Goal: Task Accomplishment & Management: Manage account settings

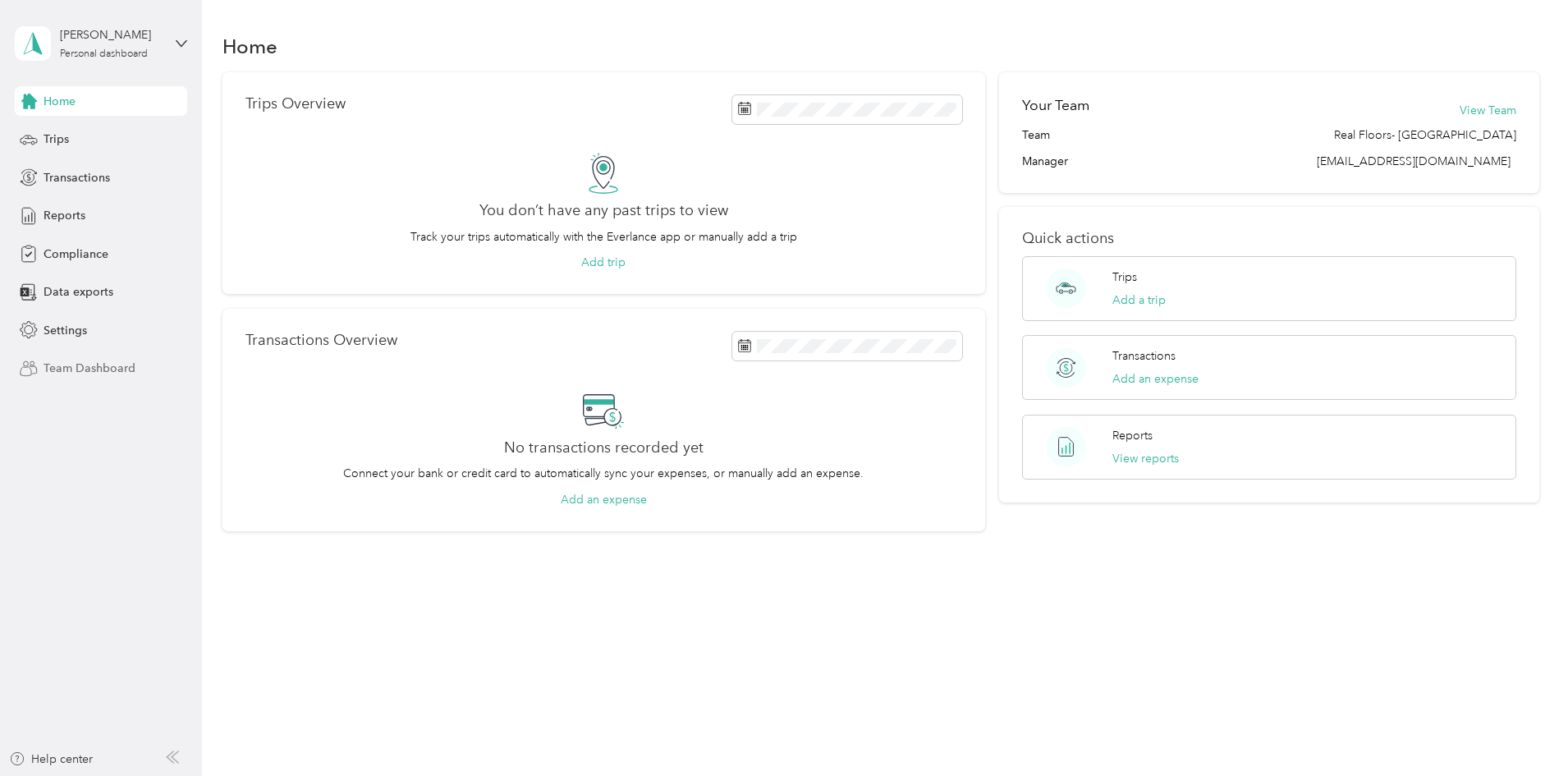
click at [78, 366] on span "Team Dashboard" at bounding box center [89, 368] width 92 height 18
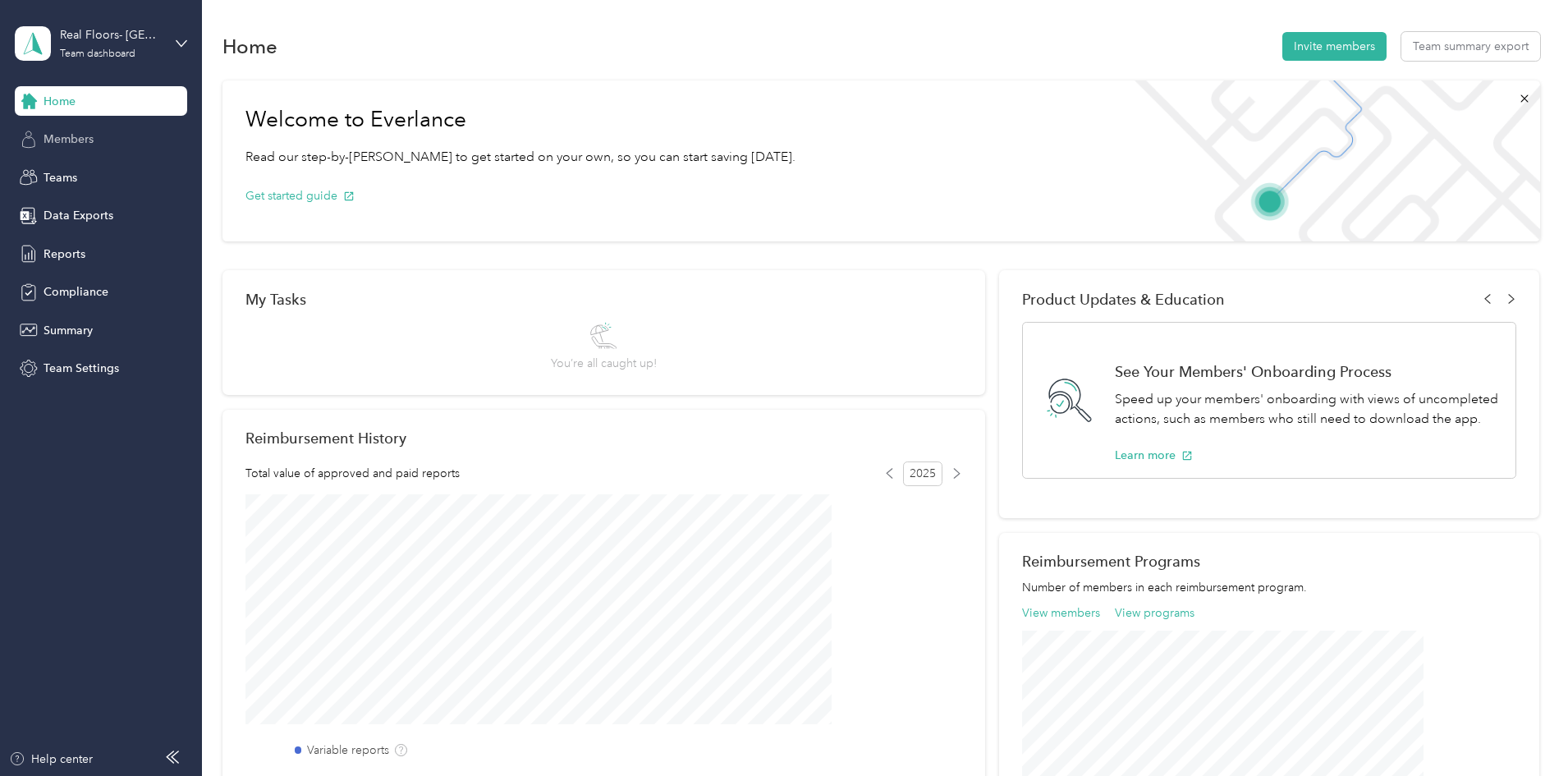
click at [72, 136] on span "Members" at bounding box center [68, 139] width 50 height 18
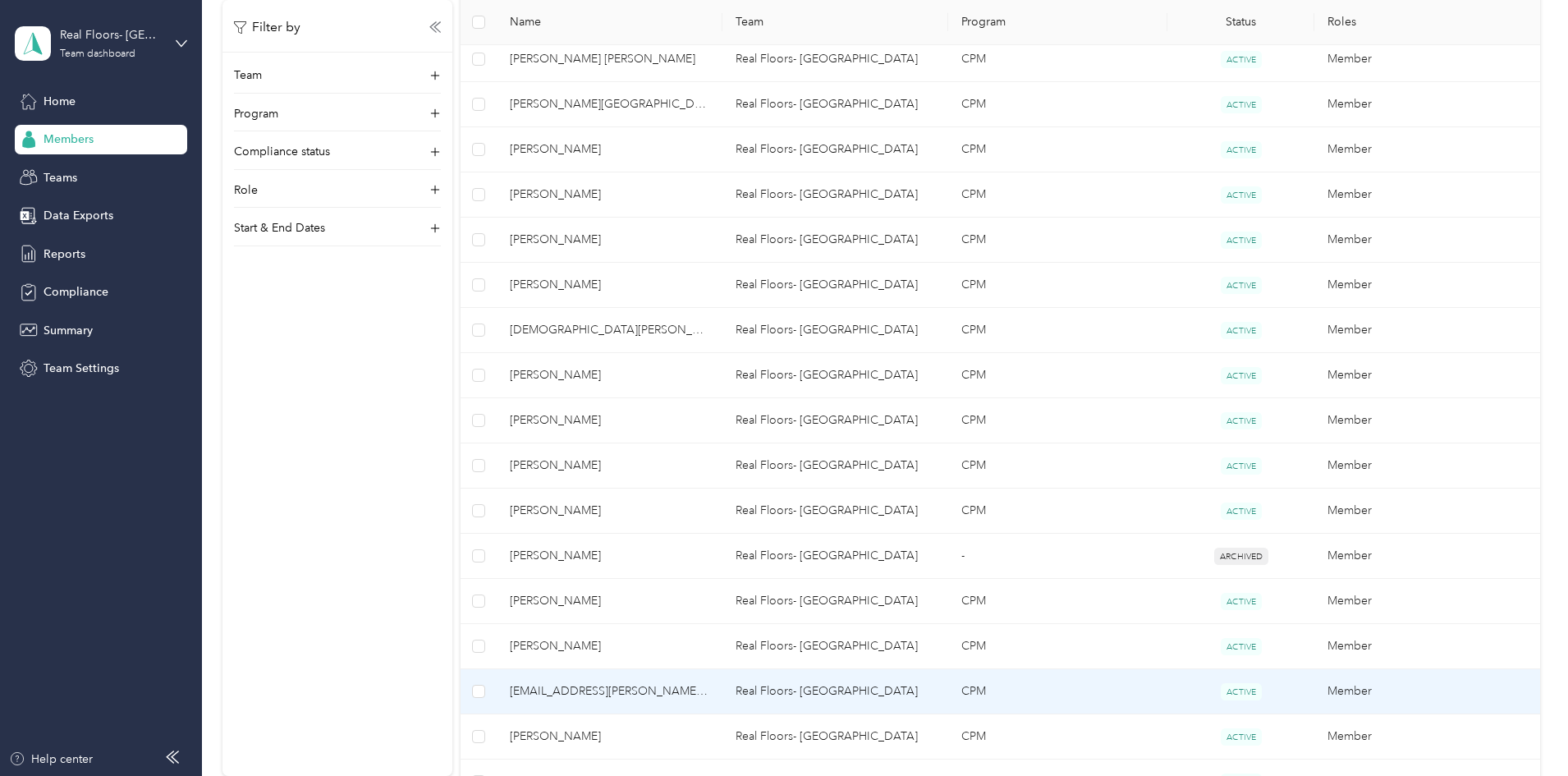
scroll to position [758, 0]
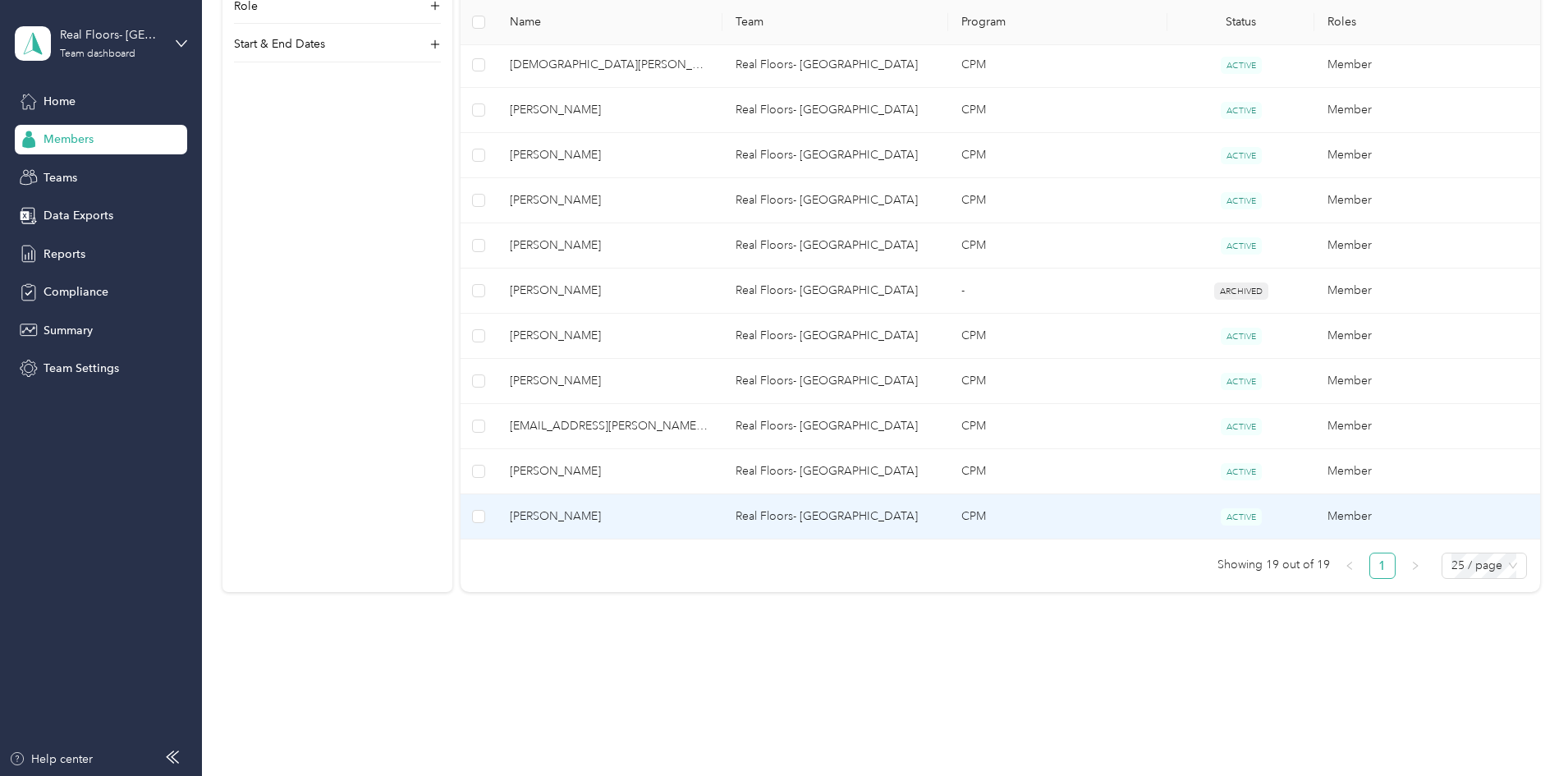
click at [657, 517] on span "[PERSON_NAME]" at bounding box center [609, 517] width 200 height 18
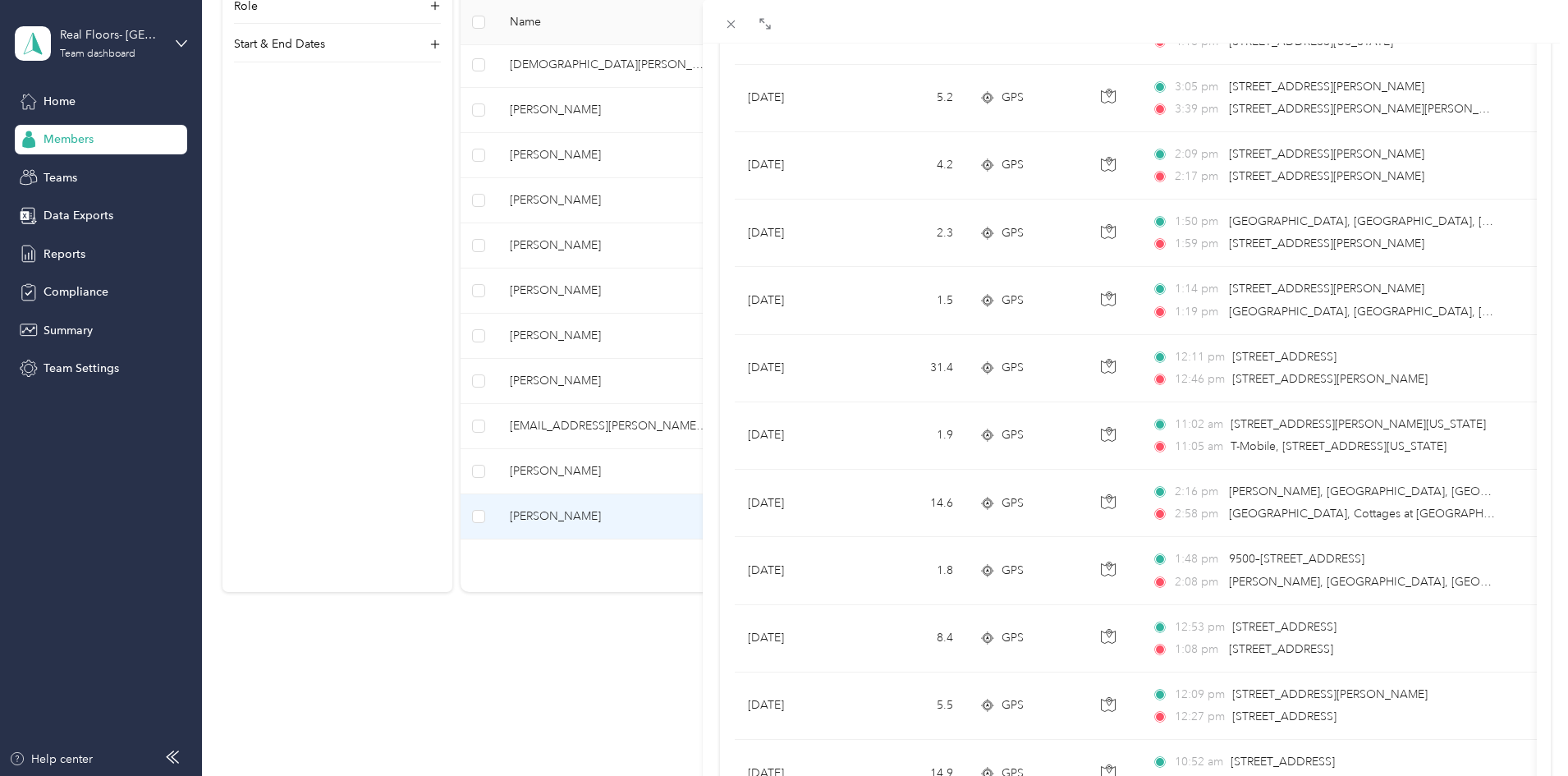
scroll to position [1321, 0]
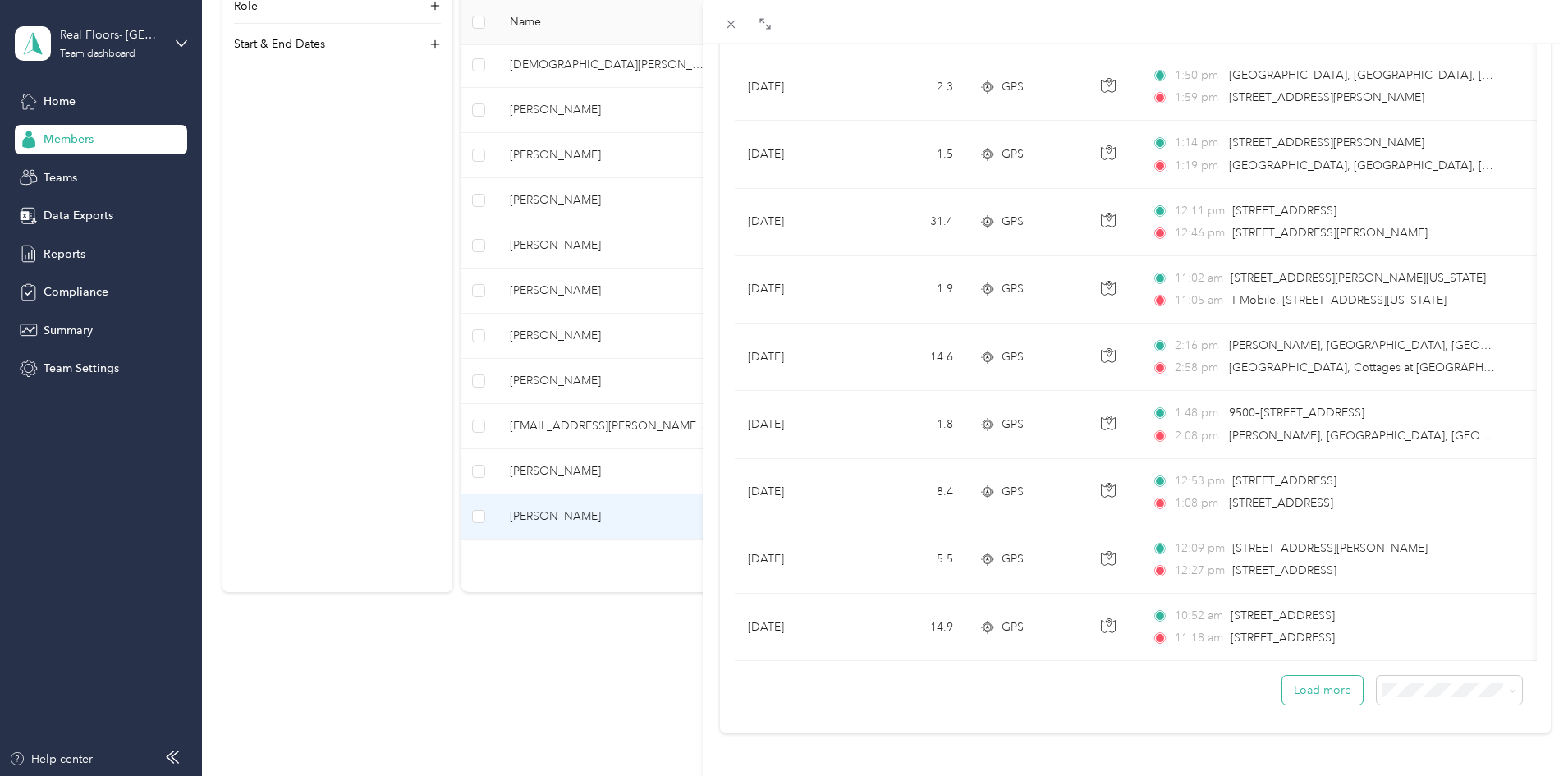
drag, startPoint x: 1308, startPoint y: 676, endPoint x: 1363, endPoint y: 657, distance: 58.2
click at [1308, 676] on button "Load more" at bounding box center [1322, 689] width 80 height 29
click at [1317, 676] on button "Load more" at bounding box center [1322, 689] width 80 height 29
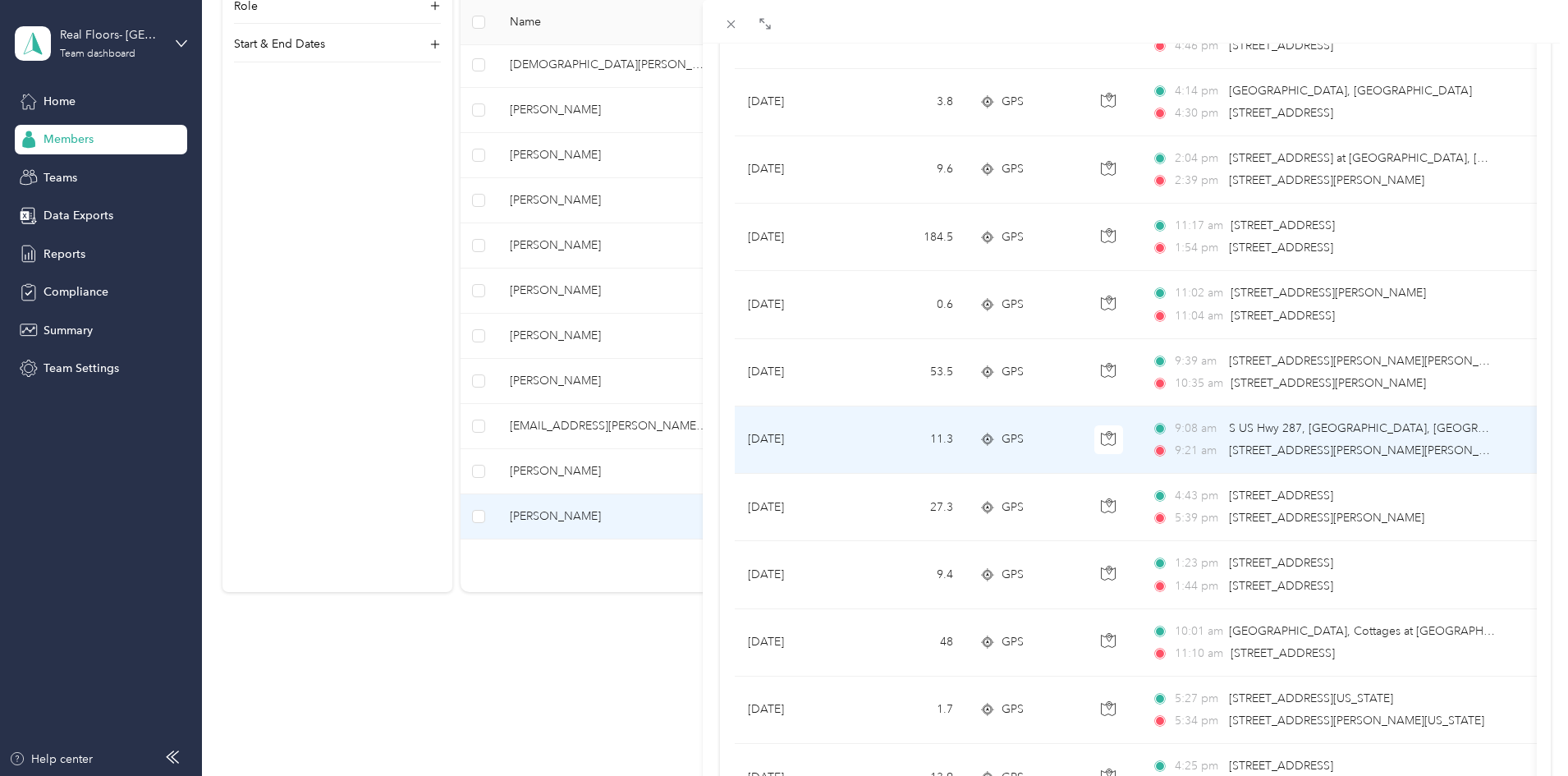
scroll to position [0, 0]
